Goal: Task Accomplishment & Management: Manage account settings

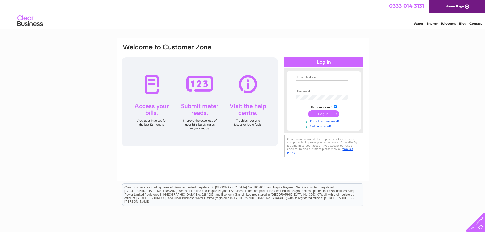
type input "kenny.waring@amphillip.co.uk"
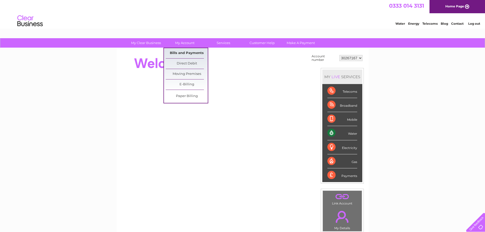
click at [184, 52] on link "Bills and Payments" at bounding box center [187, 53] width 42 height 10
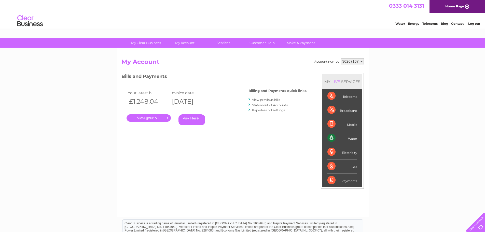
click at [151, 118] on link "." at bounding box center [149, 117] width 44 height 7
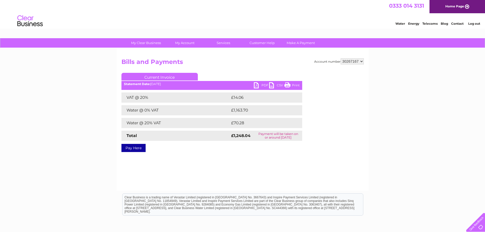
click at [257, 83] on link "PDF" at bounding box center [261, 85] width 15 height 7
drag, startPoint x: 362, startPoint y: 56, endPoint x: 362, endPoint y: 59, distance: 3.1
click at [362, 56] on div "Account number 30267167 30289278 30289279 Bills and Payments Current Invoice PD…" at bounding box center [243, 119] width 252 height 143
click at [362, 60] on select "30267167 30289278 30289279" at bounding box center [352, 61] width 23 height 6
select select "30289278"
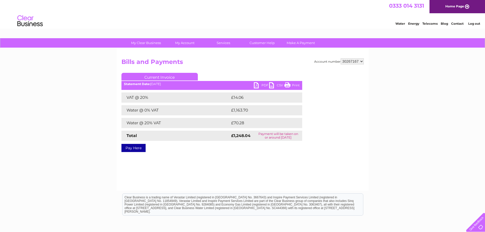
click at [341, 58] on select "30267167 30289278 30289279" at bounding box center [352, 61] width 23 height 6
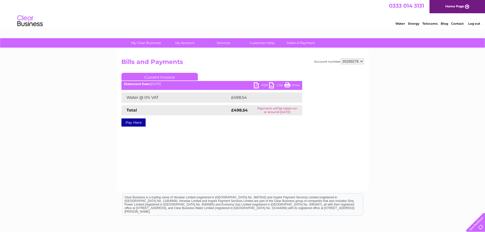
click at [257, 87] on link "PDF" at bounding box center [261, 85] width 15 height 7
click at [359, 62] on select "30267167 30289278 30289279" at bounding box center [352, 61] width 23 height 6
select select "30289279"
click at [341, 58] on select "30267167 30289278 30289279" at bounding box center [352, 61] width 23 height 6
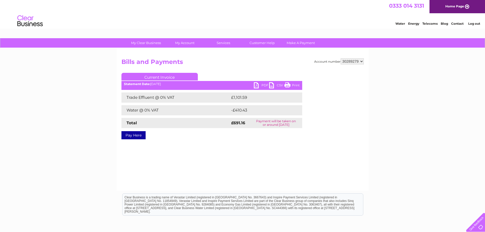
click at [256, 85] on link "PDF" at bounding box center [261, 85] width 15 height 7
